Goal: Task Accomplishment & Management: Manage account settings

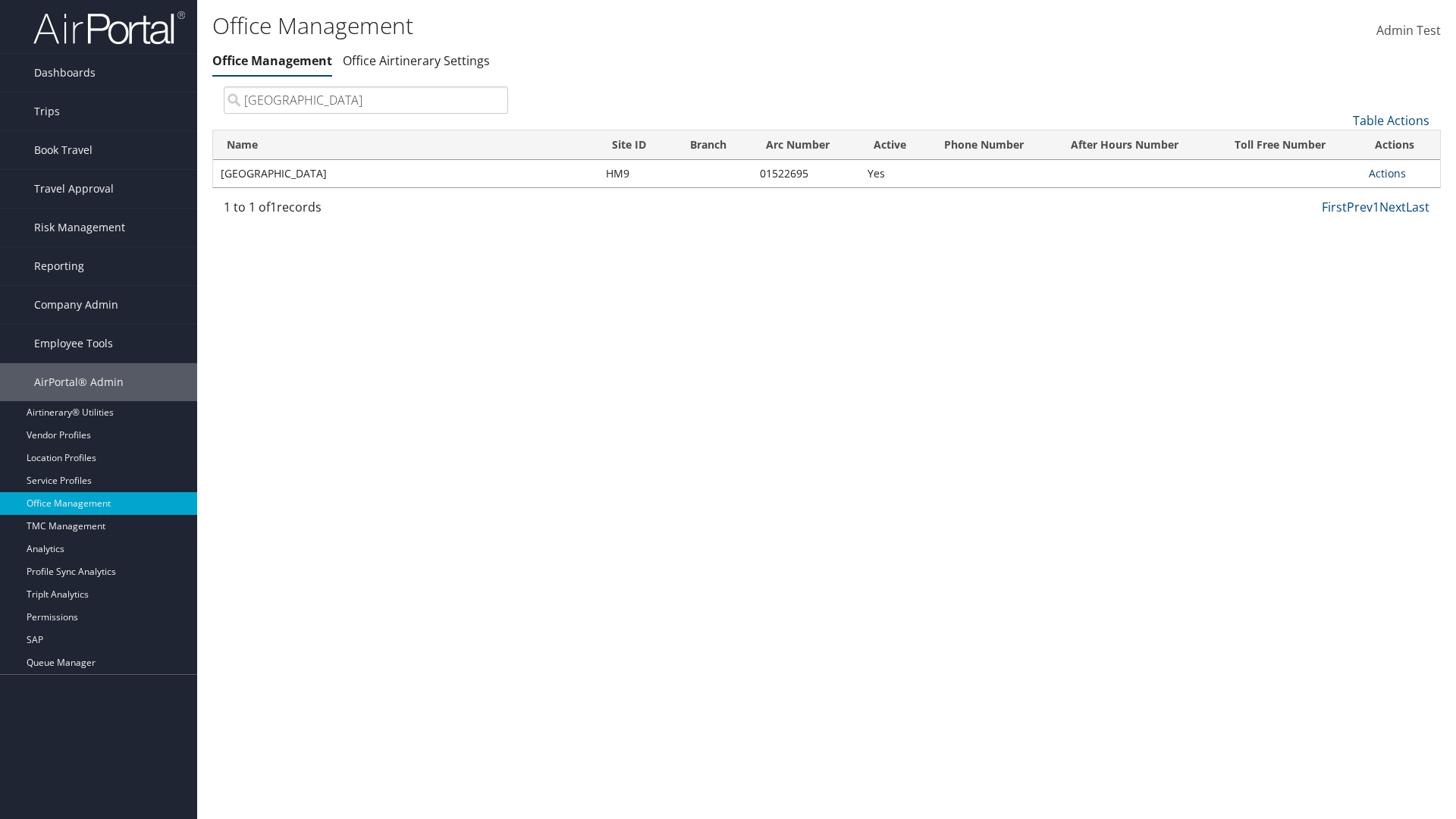
type input "[GEOGRAPHIC_DATA]"
click at [1388, 173] on link "Actions" at bounding box center [1388, 173] width 37 height 14
click at [1337, 324] on link "Manage Office Queues" at bounding box center [1338, 325] width 128 height 26
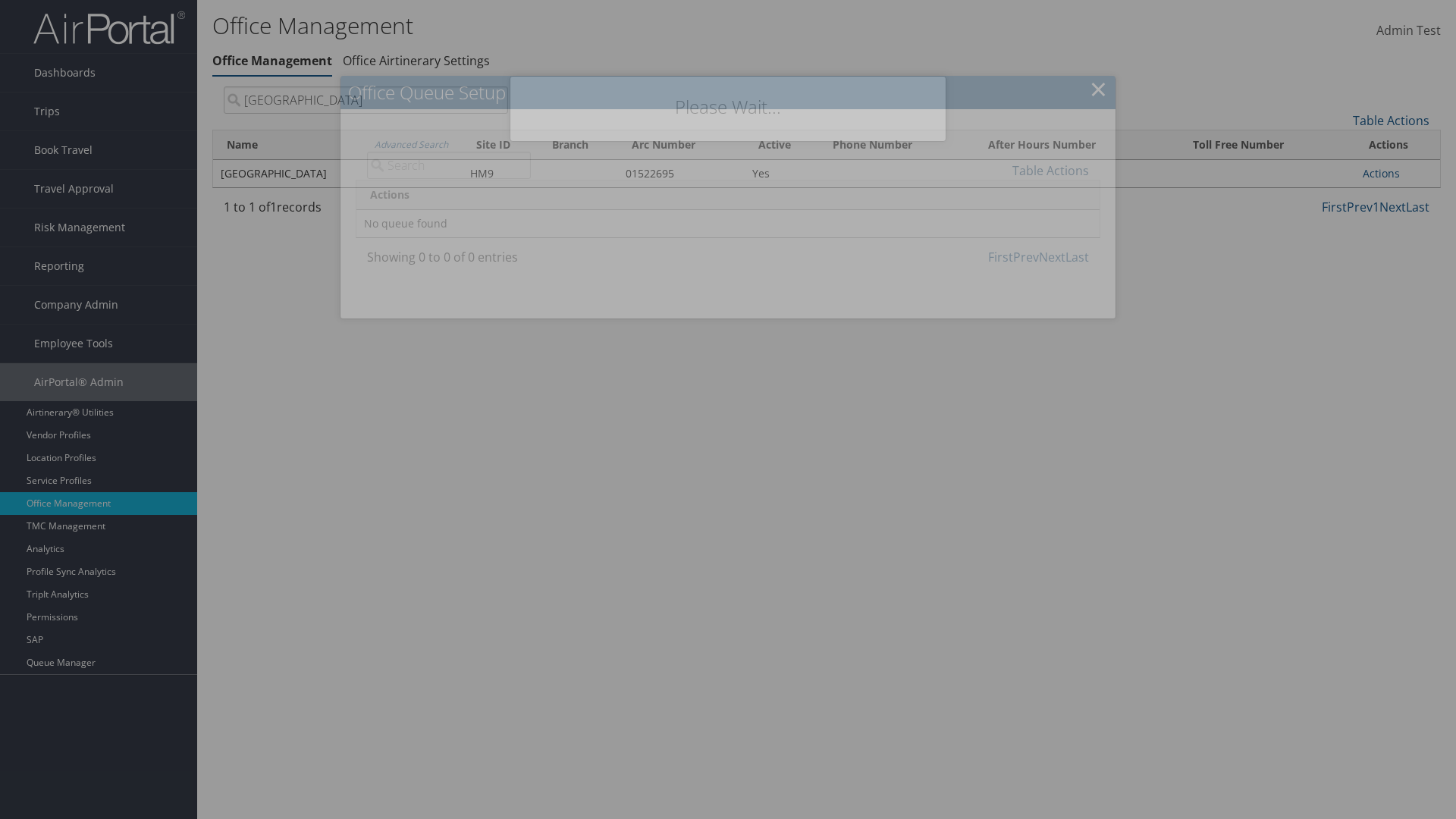
click at [1050, 170] on link "Table Actions" at bounding box center [1050, 170] width 77 height 17
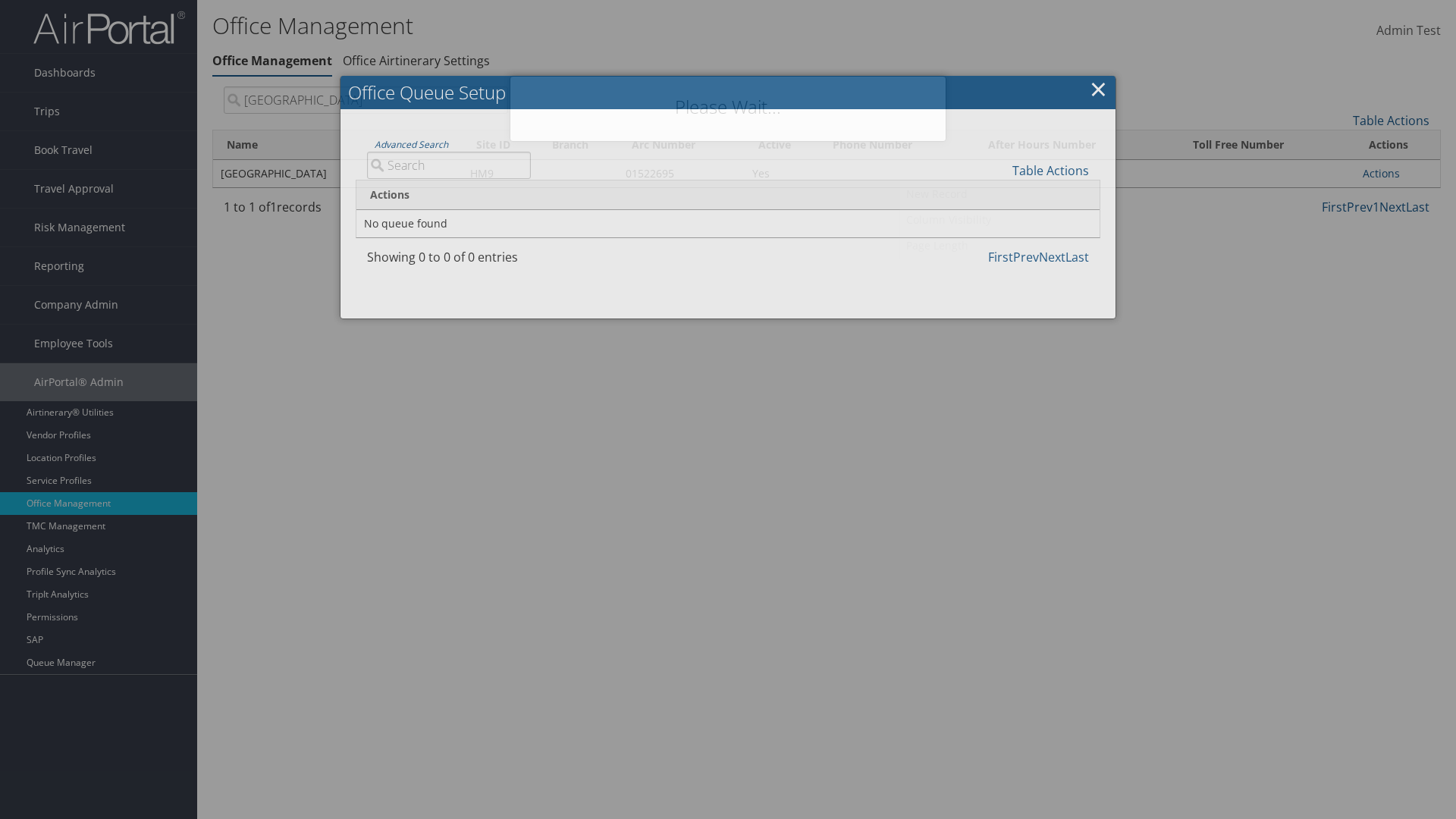
click at [1000, 193] on link "New Record" at bounding box center [1000, 194] width 199 height 26
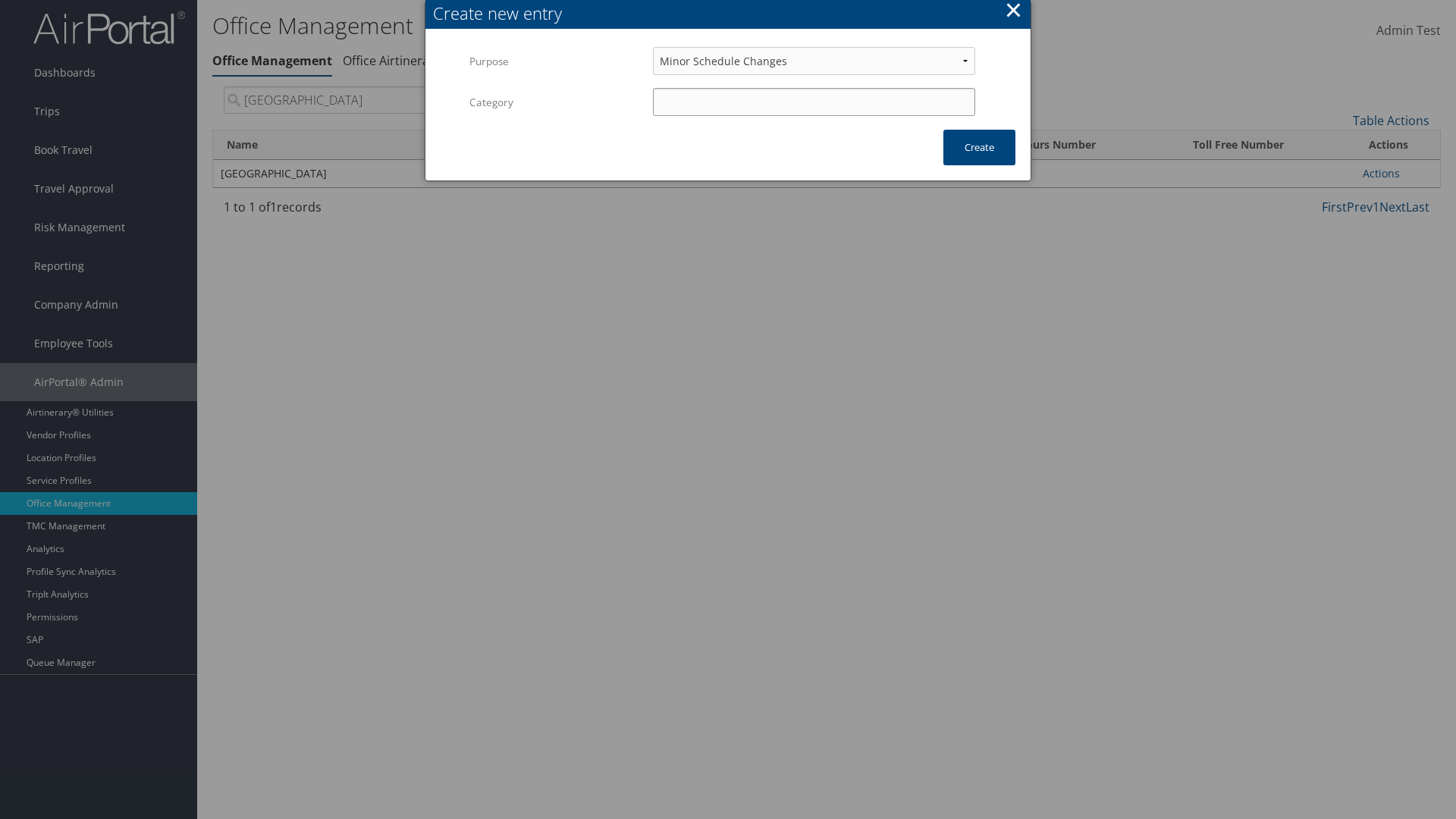
click at [814, 101] on input "Category" at bounding box center [814, 101] width 322 height 28
type input "test"
click at [979, 147] on button "Create" at bounding box center [979, 148] width 72 height 35
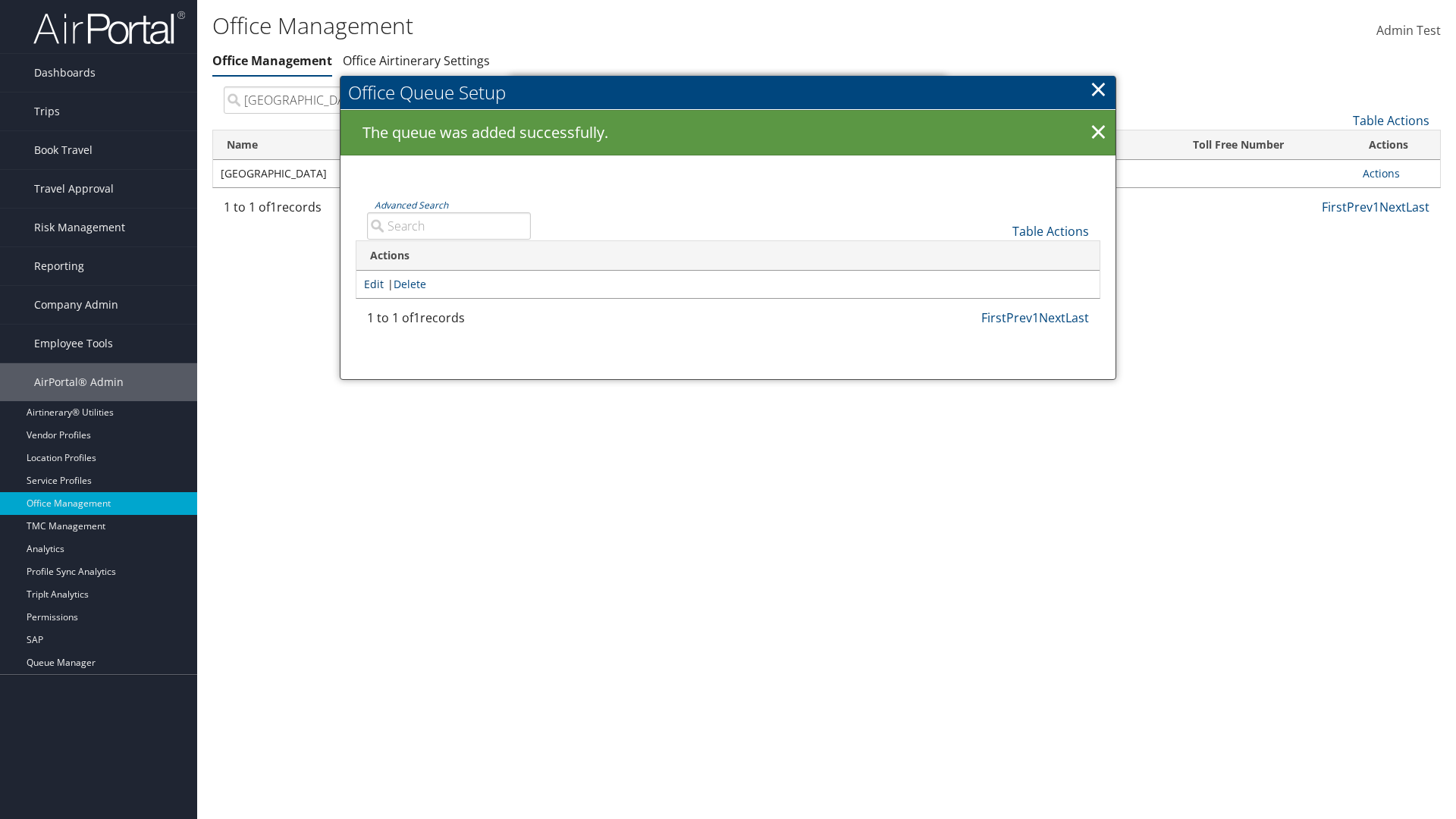
click at [374, 283] on link "Edit" at bounding box center [374, 283] width 19 height 14
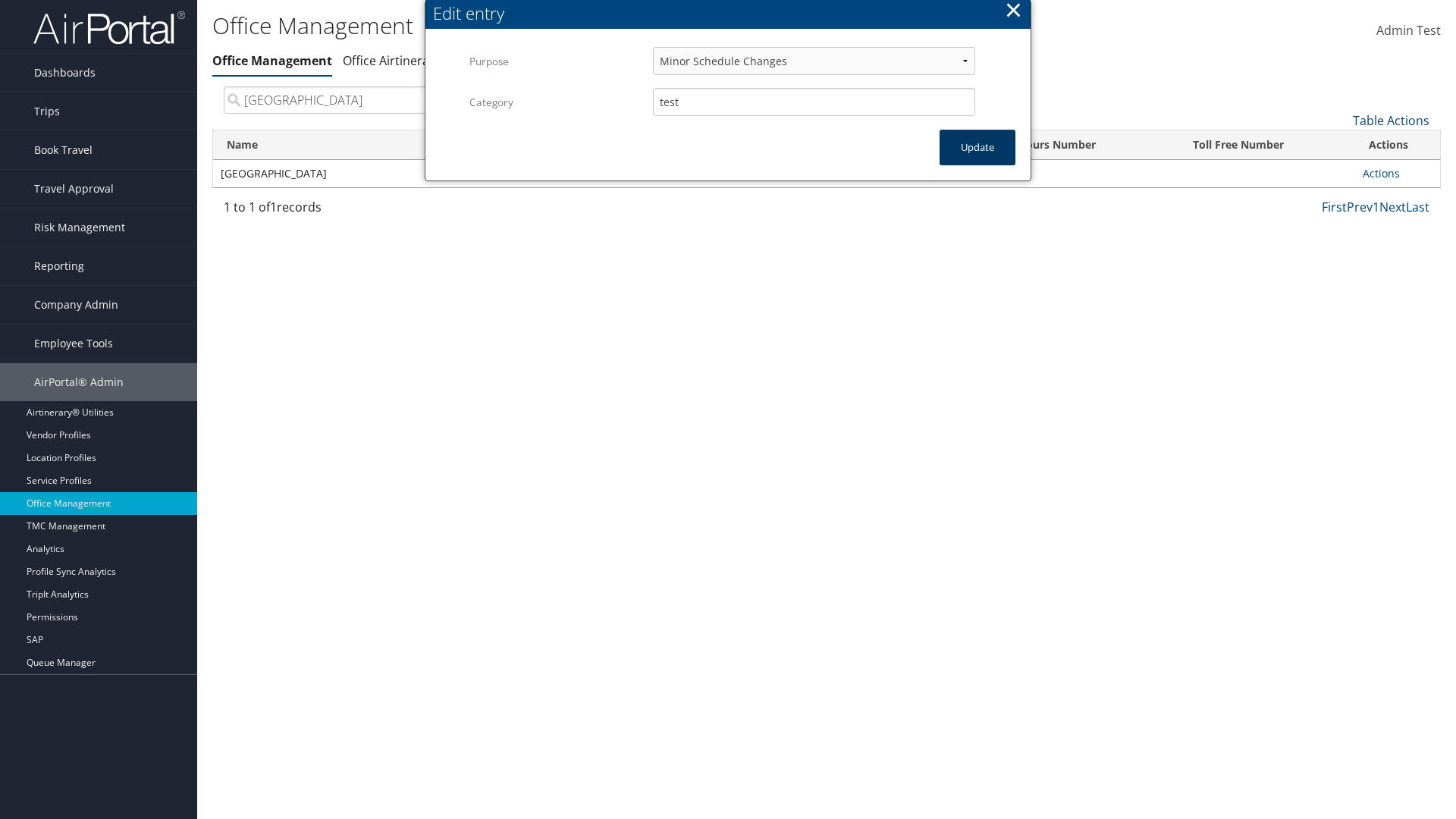
click at [978, 147] on button "Update" at bounding box center [978, 148] width 76 height 35
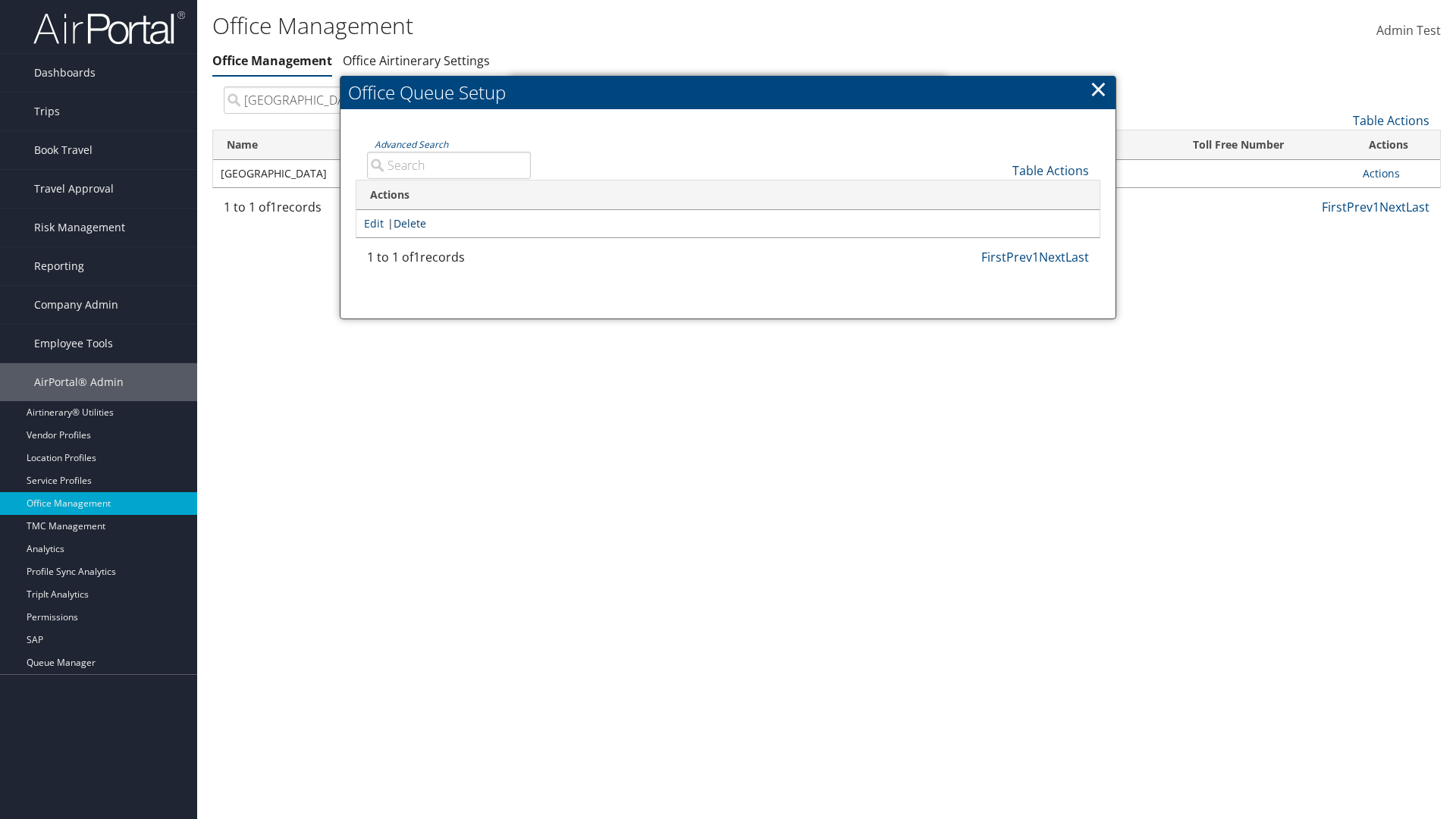
click at [413, 223] on link "Delete" at bounding box center [410, 223] width 33 height 14
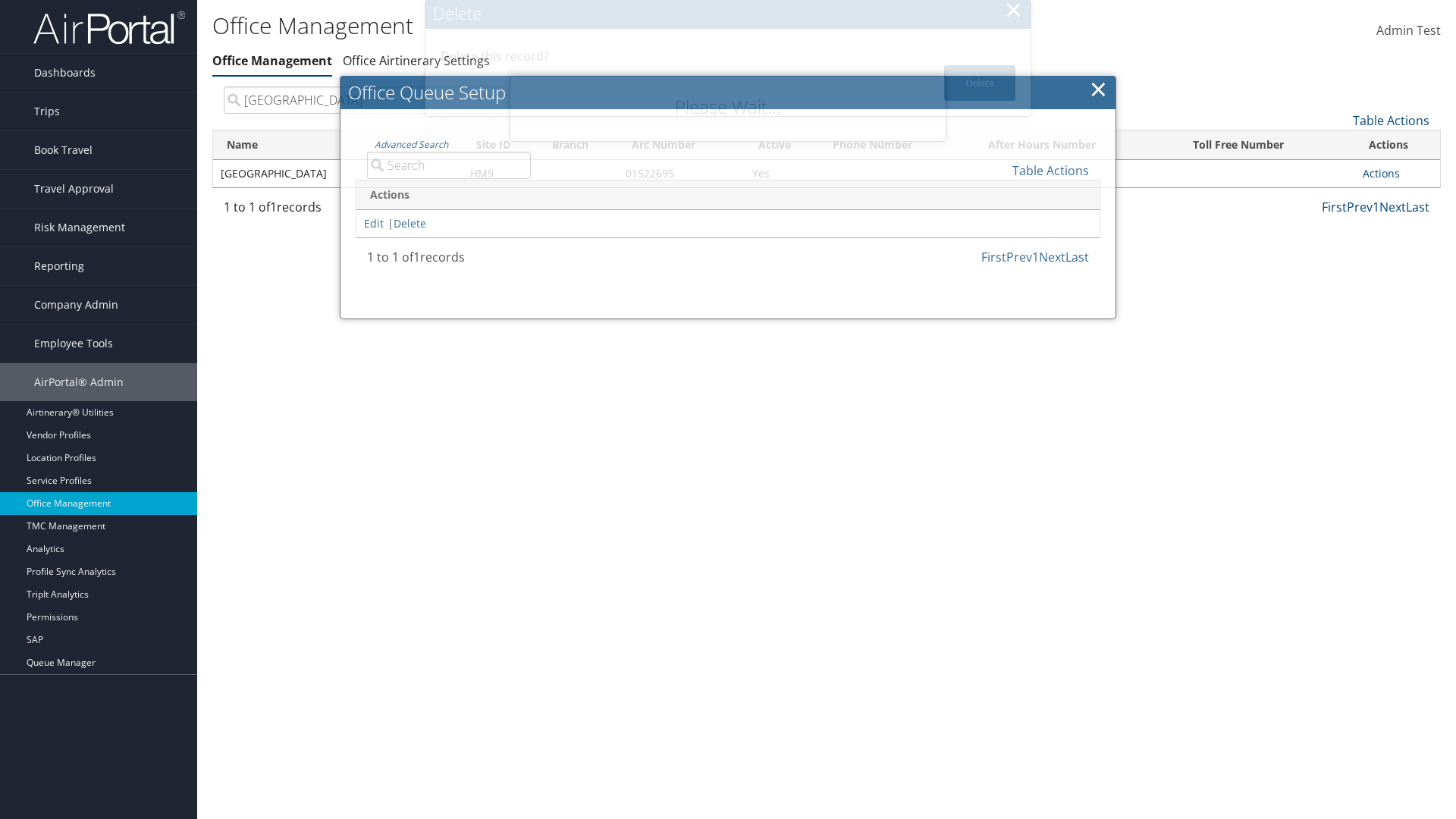
click at [980, 83] on button "Delete" at bounding box center [980, 83] width 72 height 35
